Goal: Information Seeking & Learning: Find specific page/section

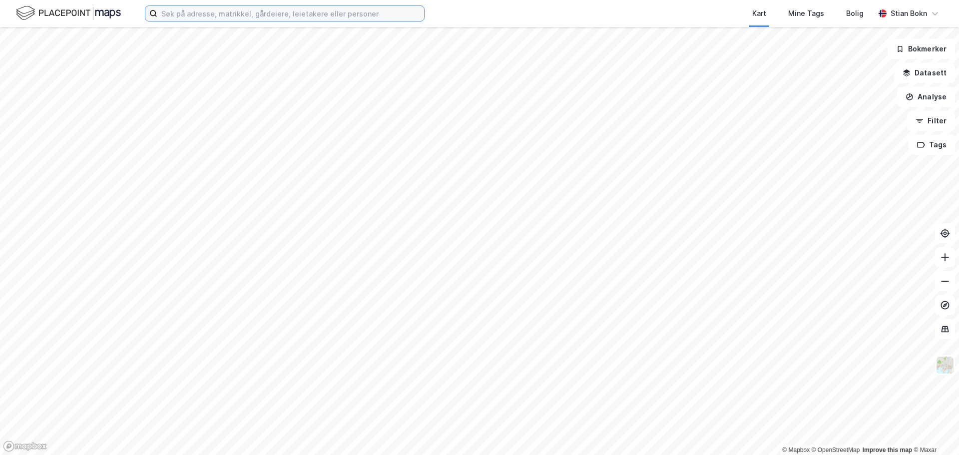
click at [308, 15] on input at bounding box center [290, 13] width 267 height 15
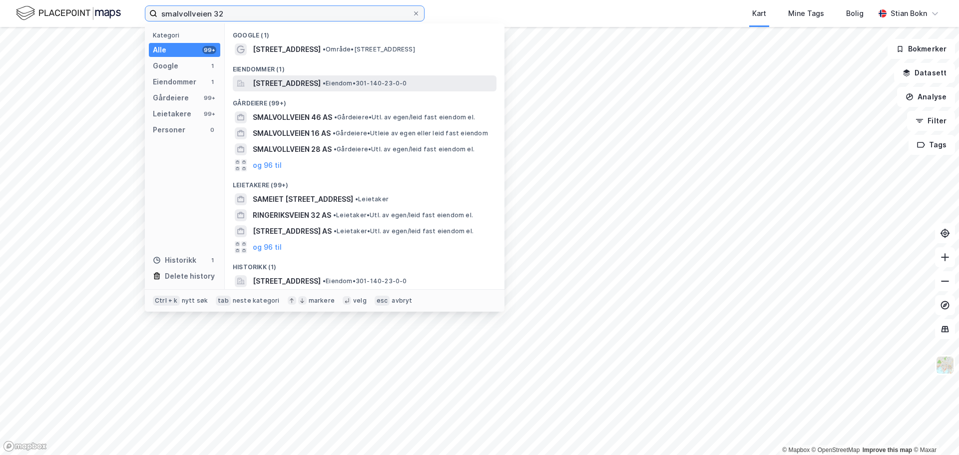
type input "smalvollveien 32"
click at [304, 79] on span "[STREET_ADDRESS]" at bounding box center [287, 83] width 68 height 12
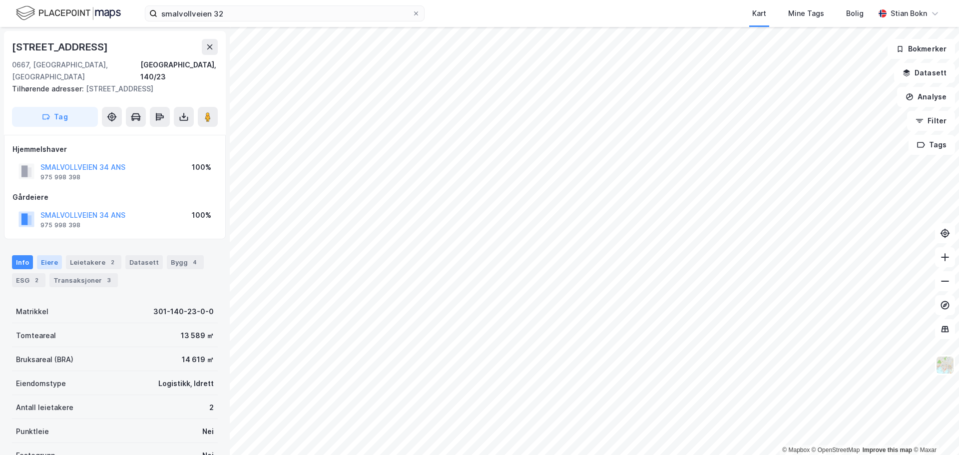
click at [44, 255] on div "Eiere" at bounding box center [49, 262] width 25 height 14
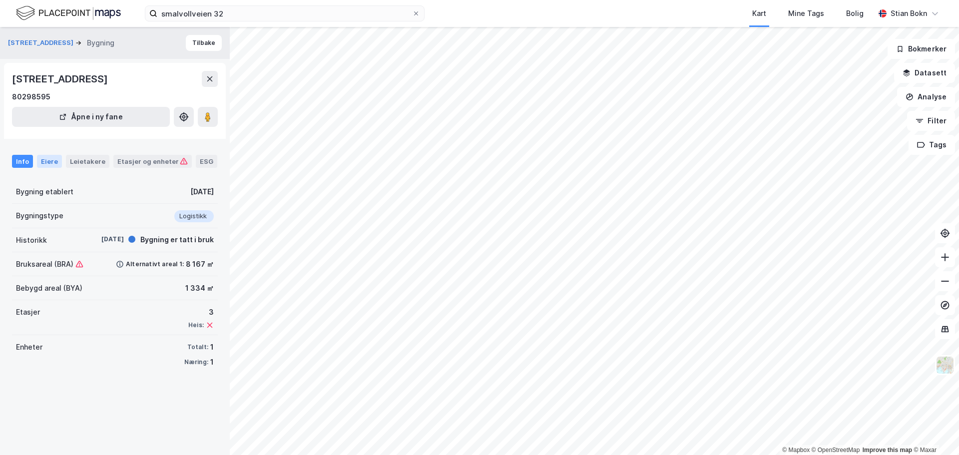
click at [48, 160] on div "Eiere" at bounding box center [49, 161] width 25 height 13
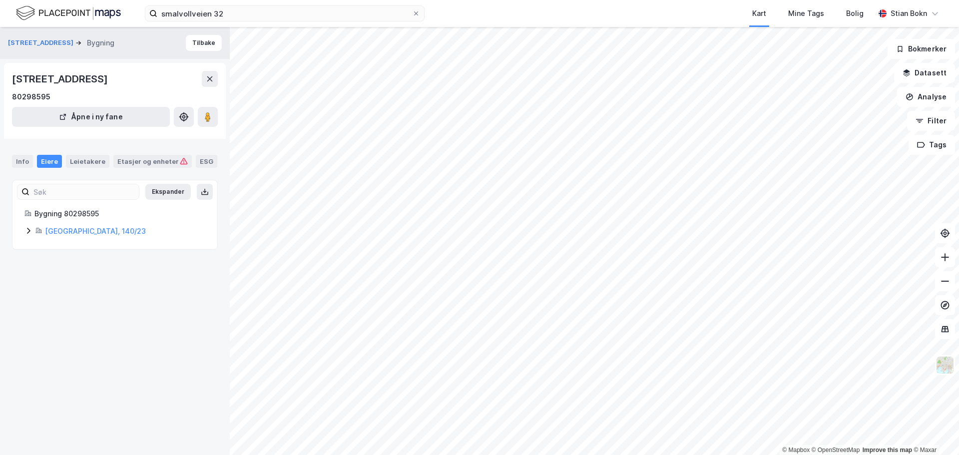
click at [31, 229] on icon at bounding box center [28, 231] width 8 height 8
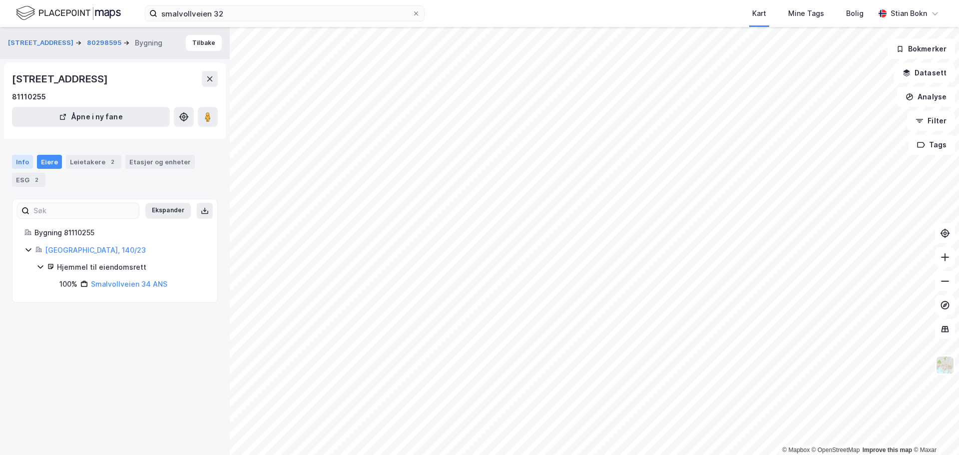
click at [18, 160] on div "Info" at bounding box center [22, 162] width 21 height 14
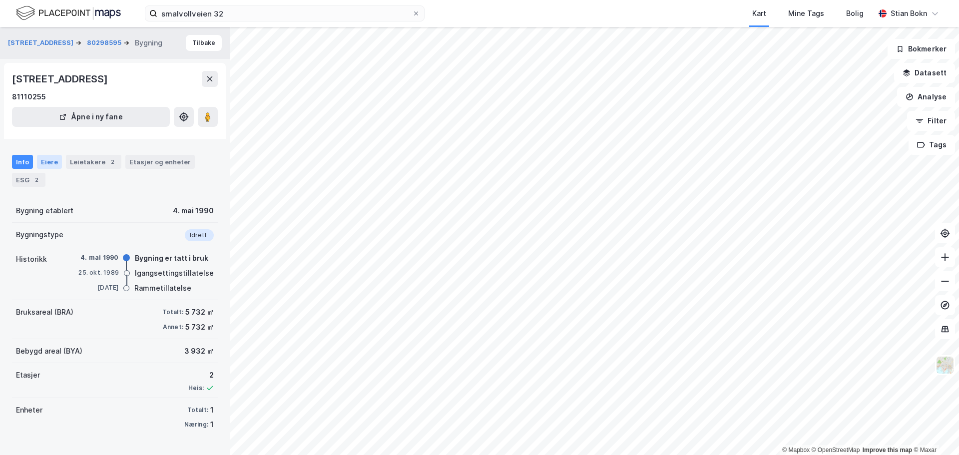
drag, startPoint x: 46, startPoint y: 159, endPoint x: 58, endPoint y: 161, distance: 11.6
click at [46, 159] on div "Eiere" at bounding box center [49, 162] width 25 height 14
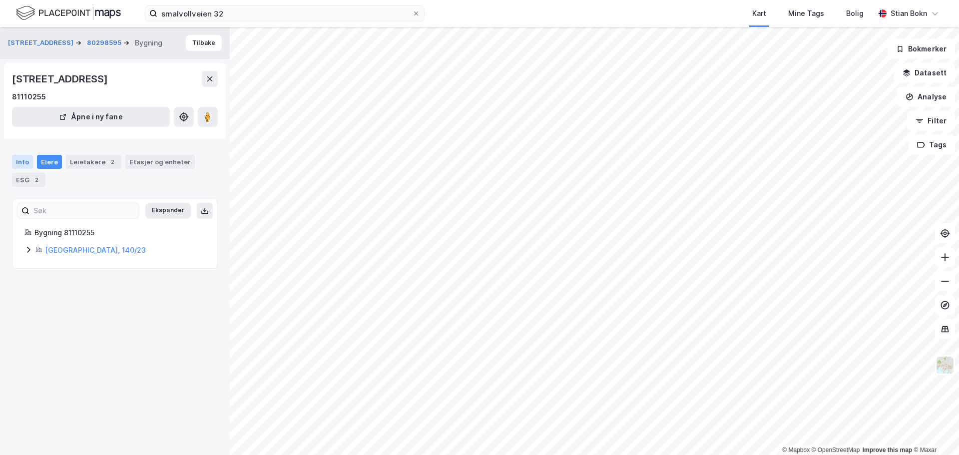
click at [18, 159] on div "Info" at bounding box center [22, 162] width 21 height 14
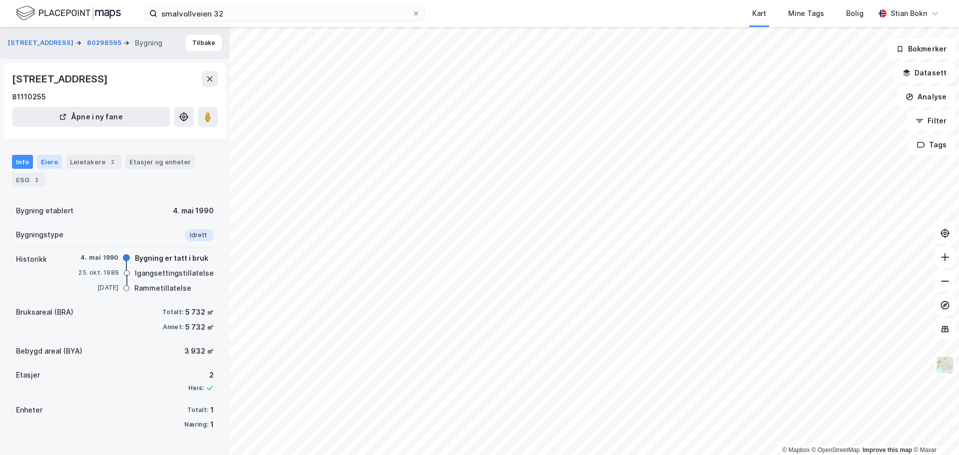
click at [44, 161] on div "Eiere" at bounding box center [49, 162] width 25 height 14
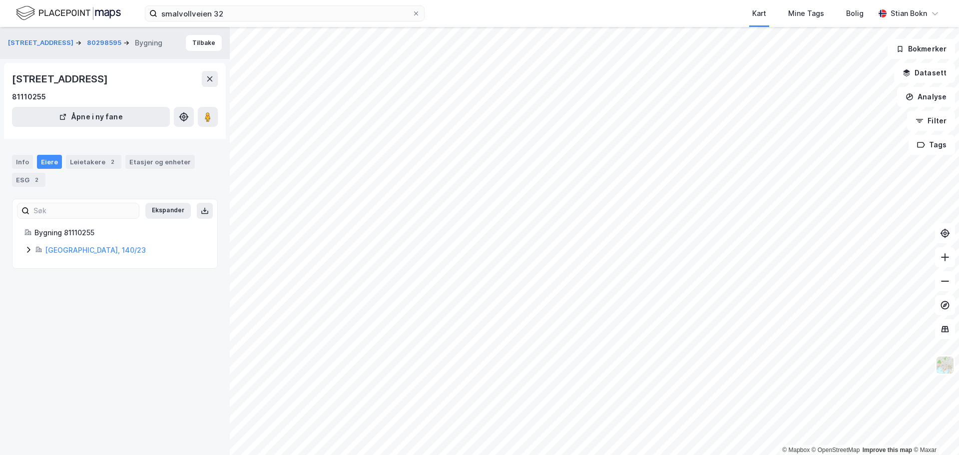
click at [28, 250] on icon at bounding box center [28, 250] width 8 height 8
click at [25, 161] on div "Info" at bounding box center [22, 162] width 21 height 14
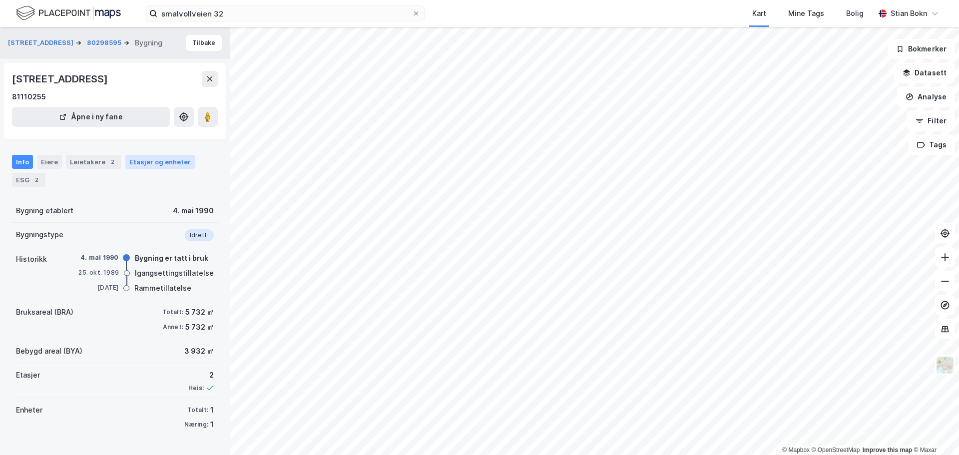
click at [153, 165] on div "Etasjer og enheter" at bounding box center [159, 161] width 61 height 9
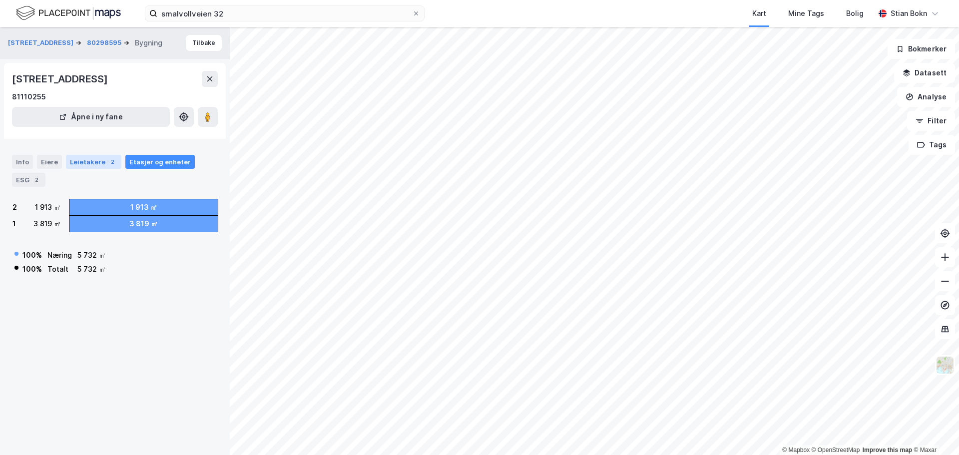
click at [92, 156] on div "Leietakere 2" at bounding box center [93, 162] width 55 height 14
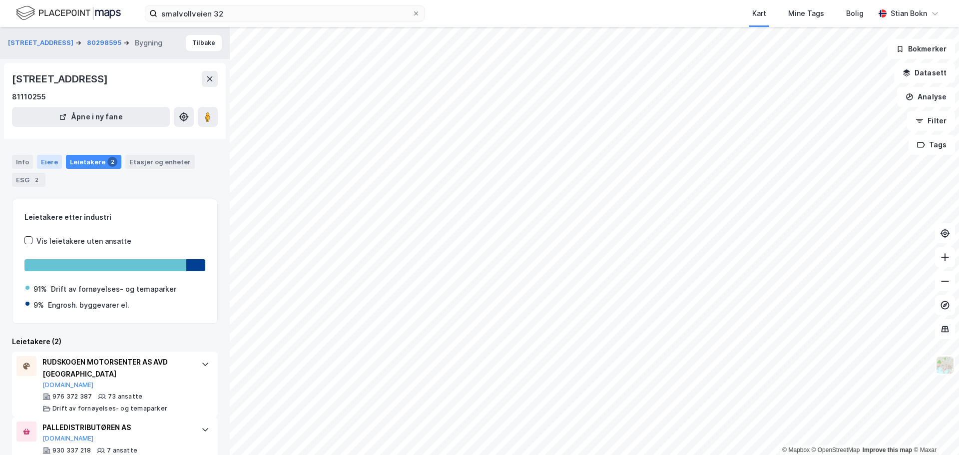
click at [40, 161] on div "Eiere" at bounding box center [49, 162] width 25 height 14
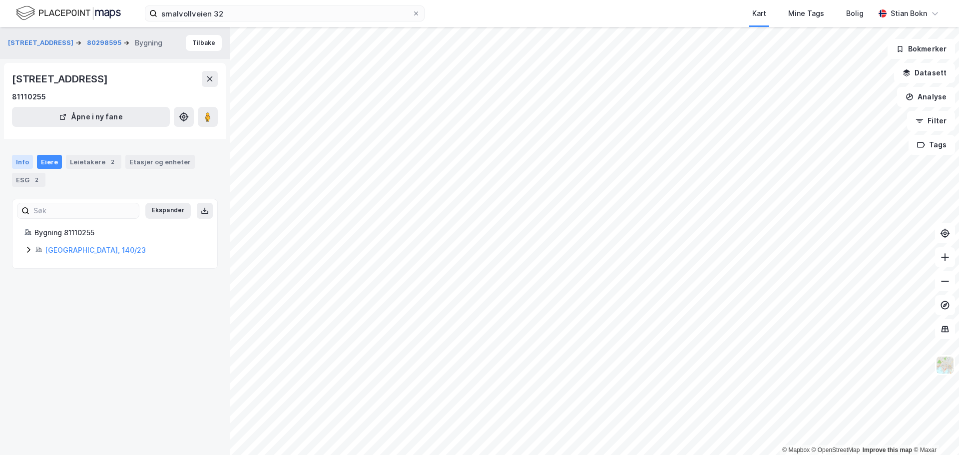
click at [19, 162] on div "Info" at bounding box center [22, 162] width 21 height 14
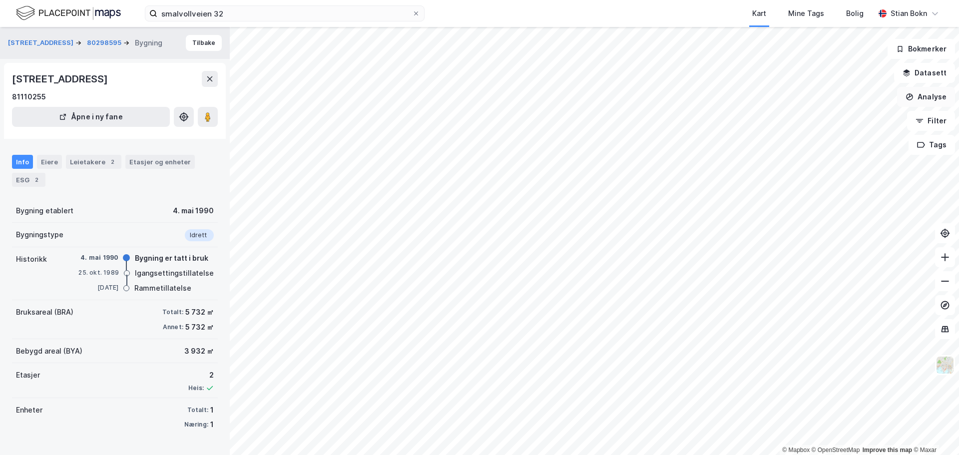
click at [927, 100] on button "Analyse" at bounding box center [926, 97] width 58 height 20
click at [934, 124] on button "Filter" at bounding box center [931, 121] width 48 height 20
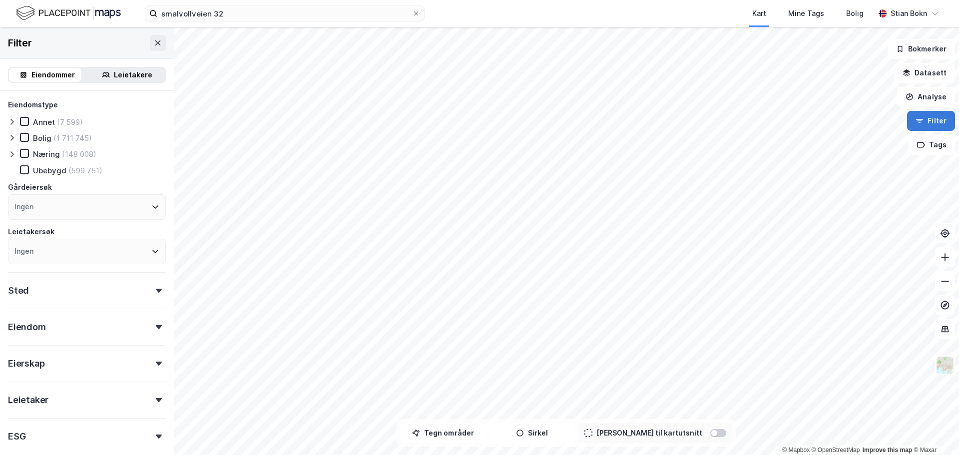
click at [933, 123] on button "Filter" at bounding box center [931, 121] width 48 height 20
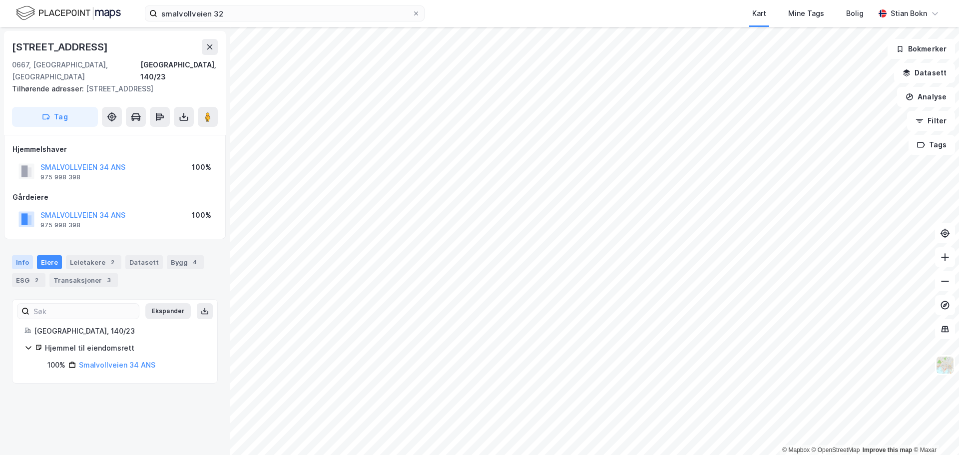
click at [20, 255] on div "Info" at bounding box center [22, 262] width 21 height 14
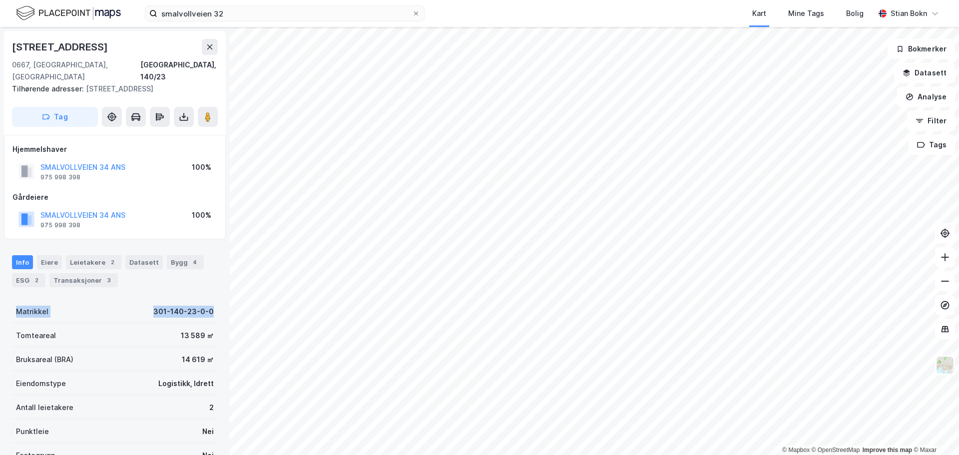
drag, startPoint x: 210, startPoint y: 299, endPoint x: 12, endPoint y: 300, distance: 197.2
click at [12, 300] on div "Matrikkel 301-140-23-0-0" at bounding box center [115, 311] width 206 height 24
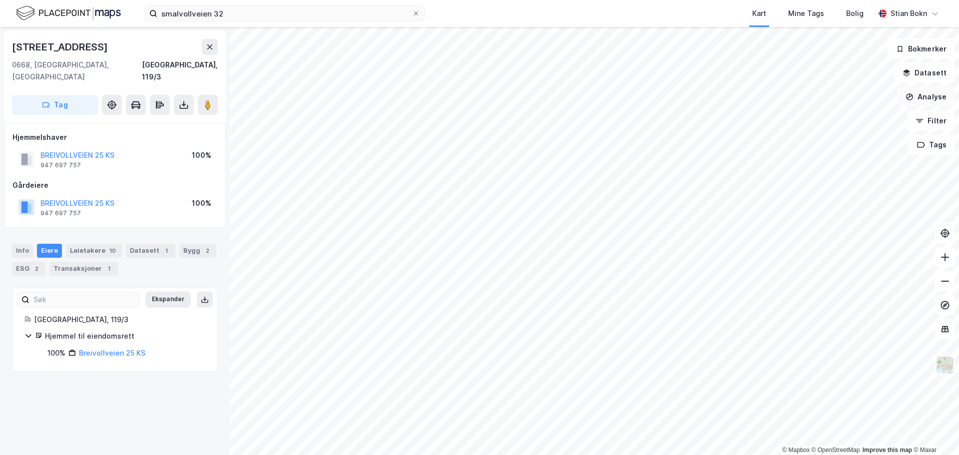
click at [936, 95] on button "Analyse" at bounding box center [926, 97] width 58 height 20
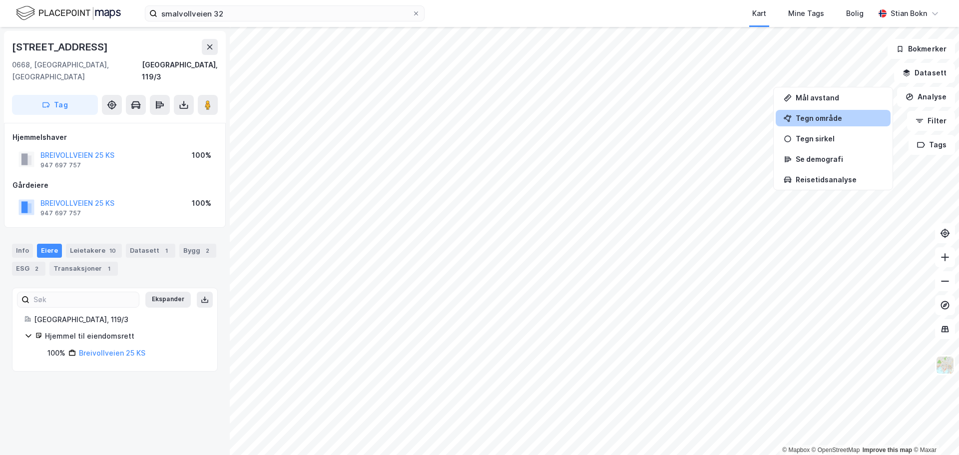
click at [815, 121] on div "Tegn område" at bounding box center [838, 118] width 87 height 8
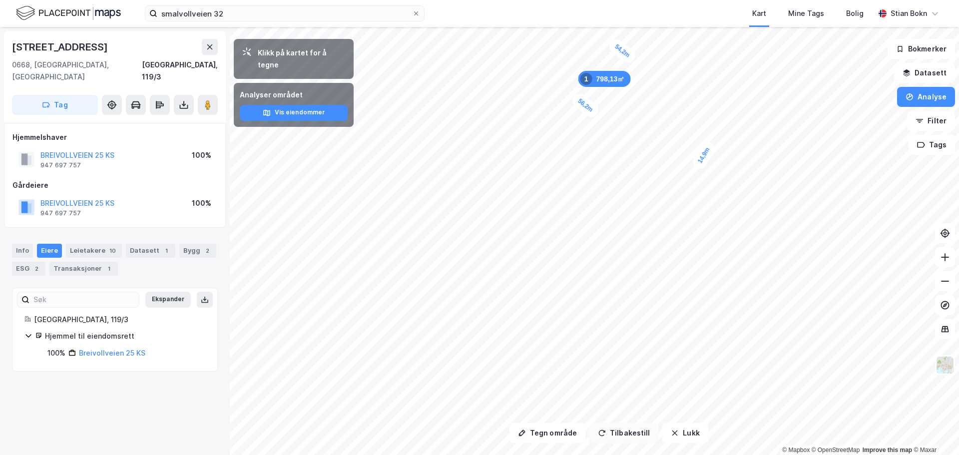
click at [636, 430] on button "Tilbakestill" at bounding box center [623, 433] width 69 height 20
click at [684, 439] on button "Lukk" at bounding box center [684, 433] width 45 height 20
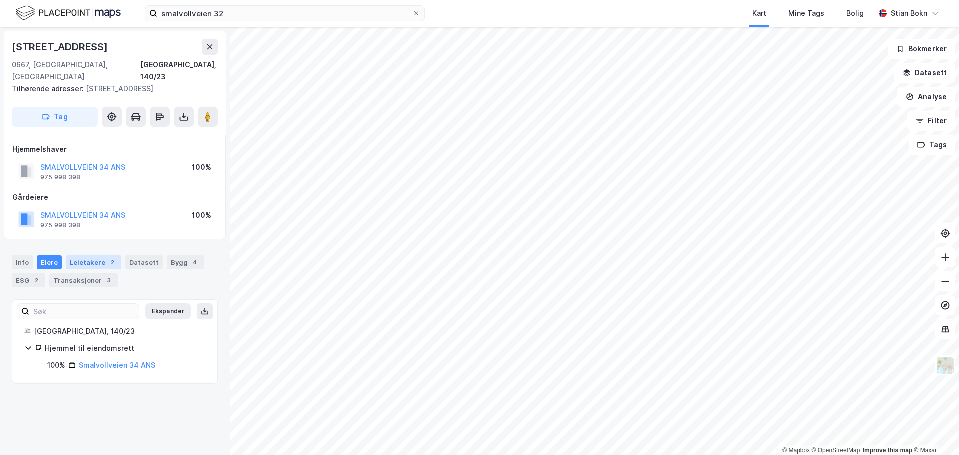
click at [86, 255] on div "Leietakere 2" at bounding box center [93, 262] width 55 height 14
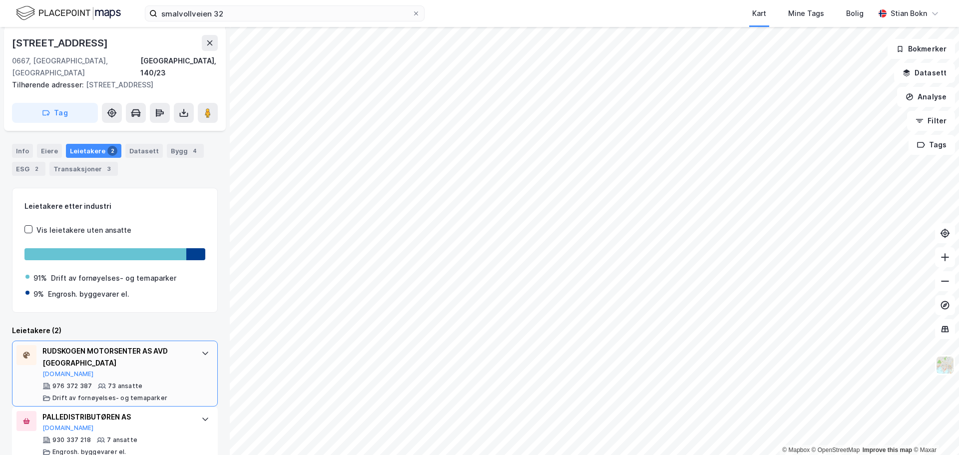
scroll to position [117, 0]
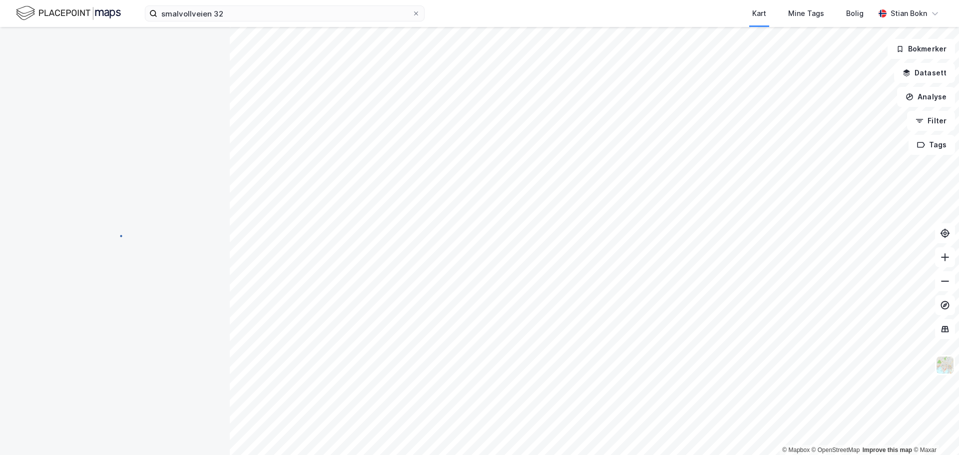
scroll to position [1, 0]
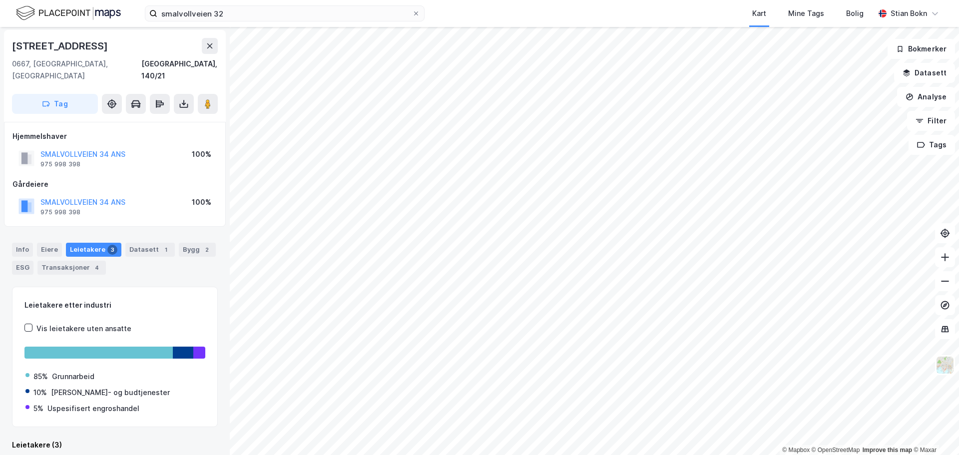
scroll to position [1, 0]
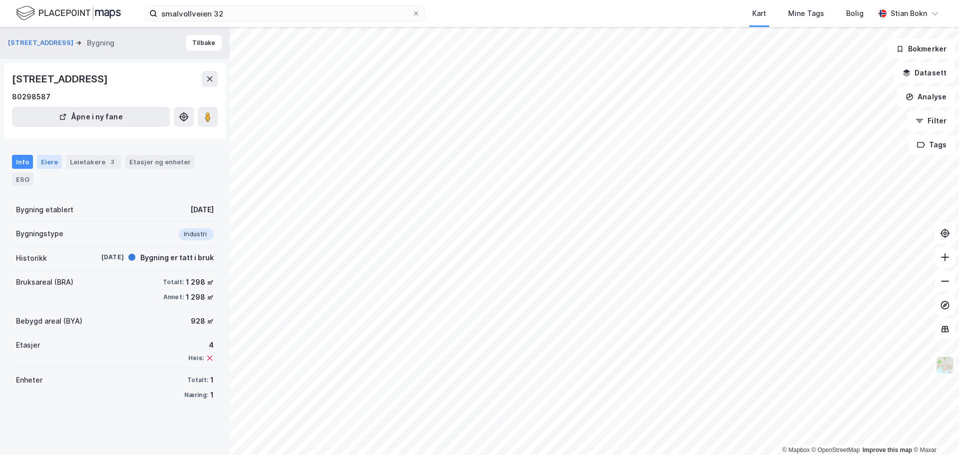
click at [43, 164] on div "Eiere" at bounding box center [49, 162] width 25 height 14
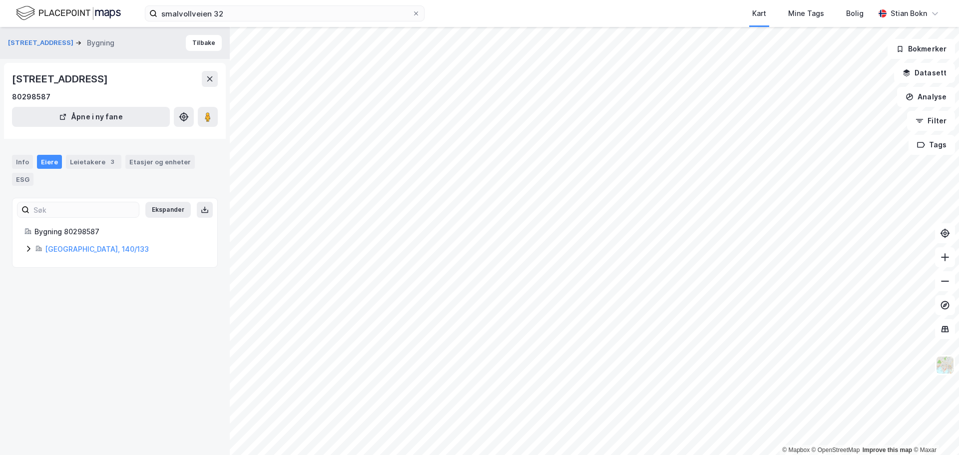
click at [27, 245] on icon at bounding box center [28, 249] width 8 height 8
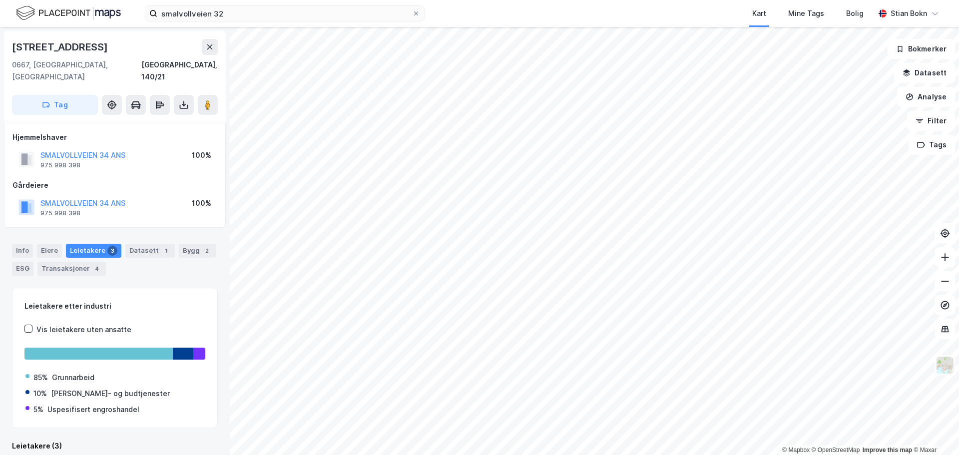
scroll to position [1, 0]
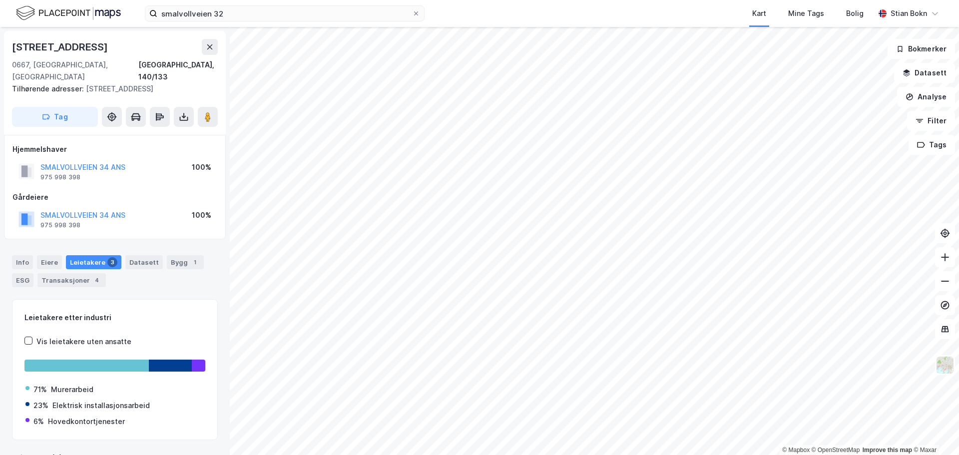
scroll to position [1, 0]
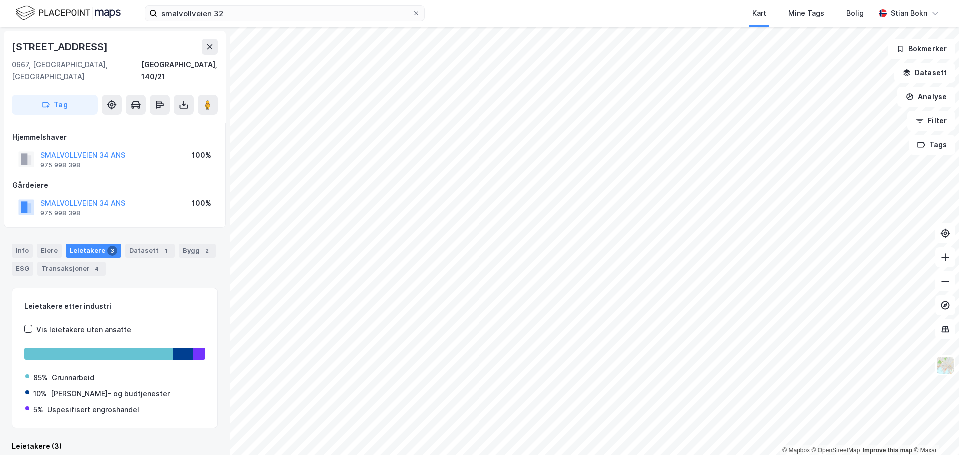
scroll to position [1, 0]
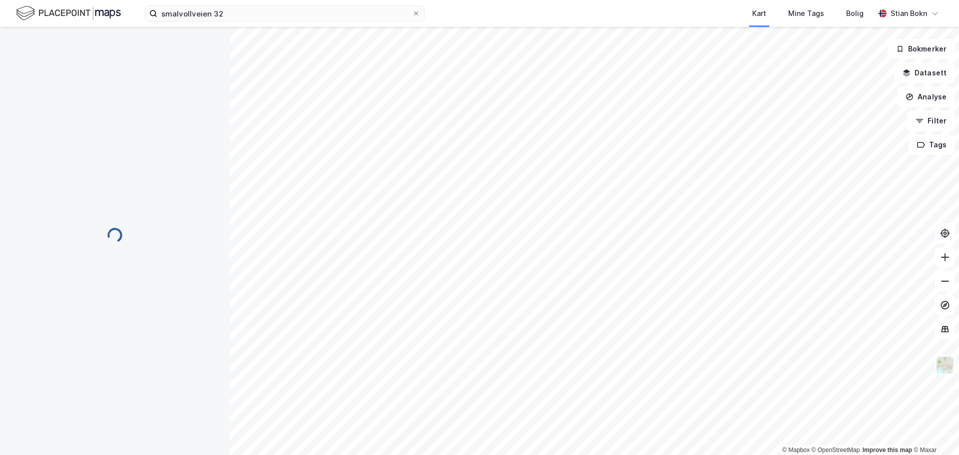
scroll to position [1, 0]
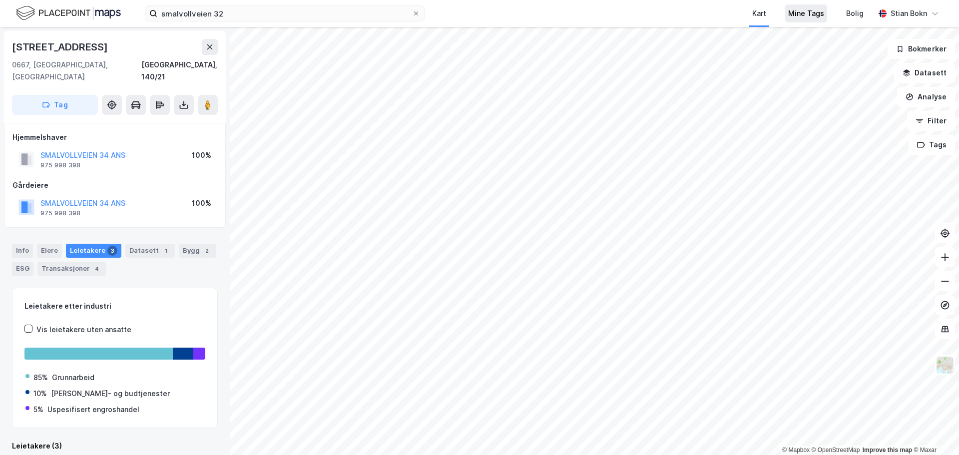
scroll to position [1, 0]
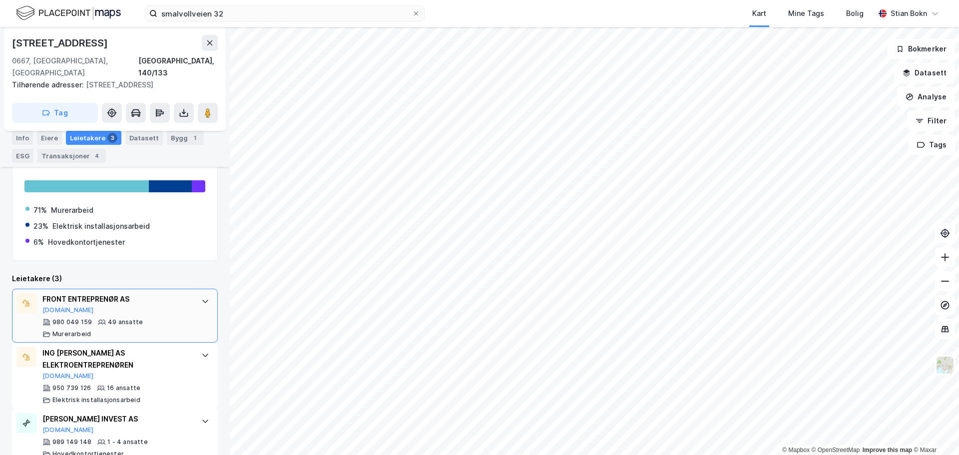
scroll to position [187, 0]
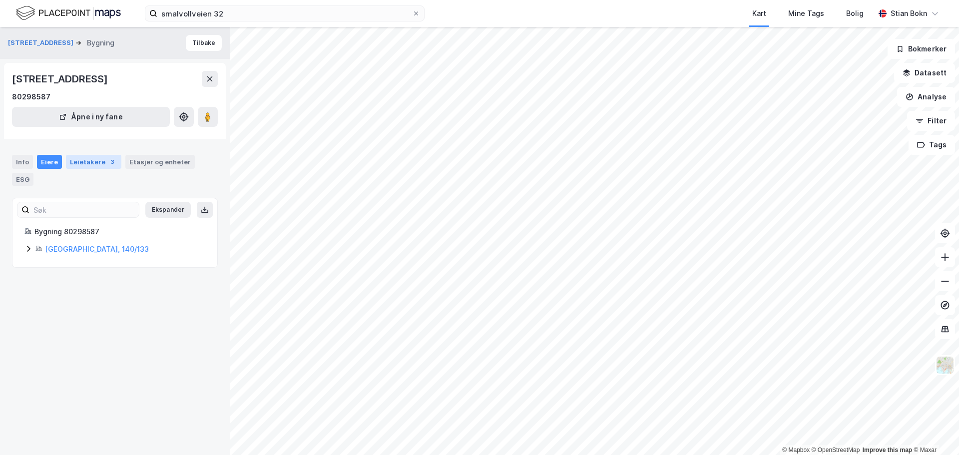
click at [79, 164] on div "Leietakere 3" at bounding box center [93, 162] width 55 height 14
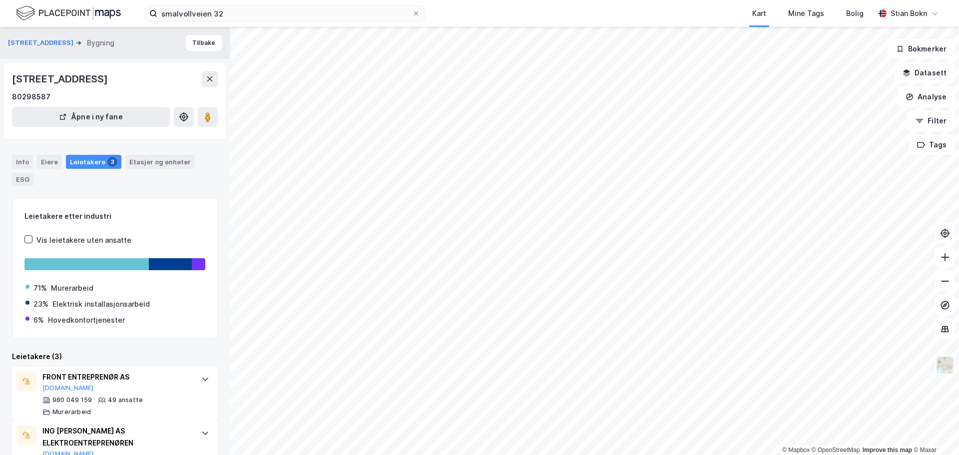
scroll to position [97, 0]
